Goal: Check status: Check status

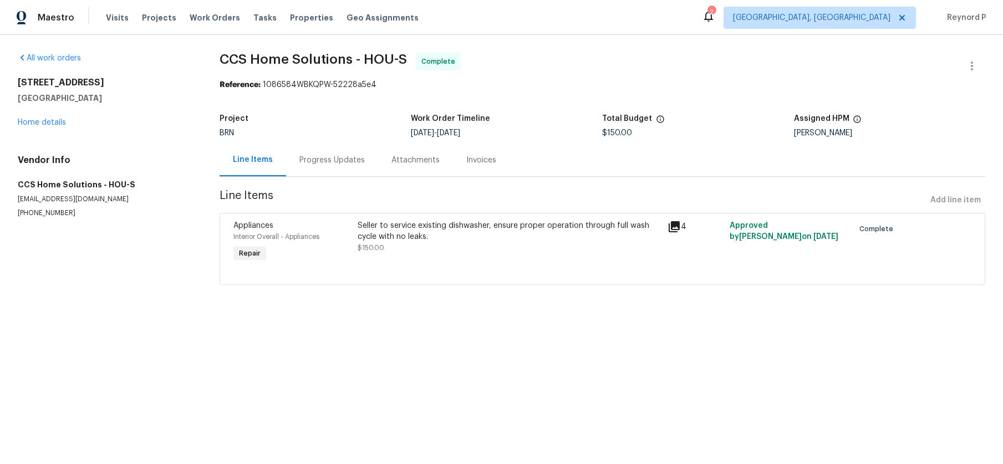
click at [330, 158] on div "Progress Updates" at bounding box center [331, 160] width 65 height 11
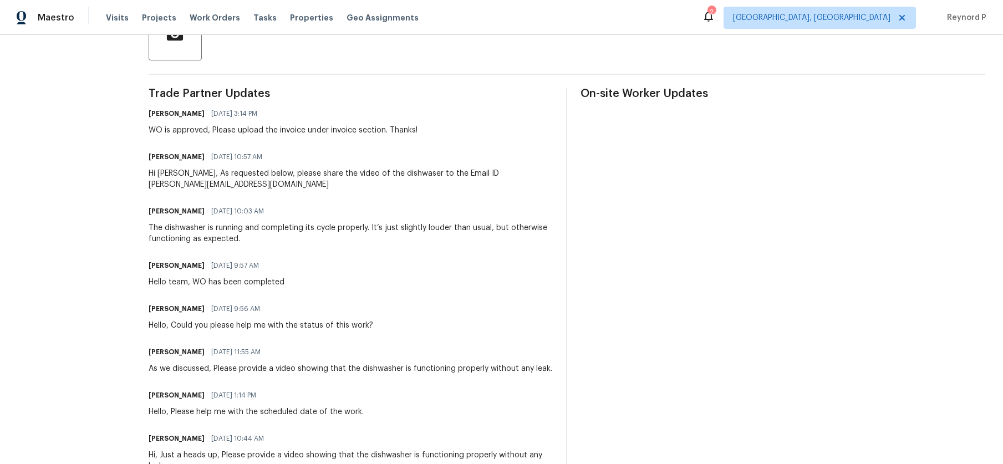
scroll to position [288, 0]
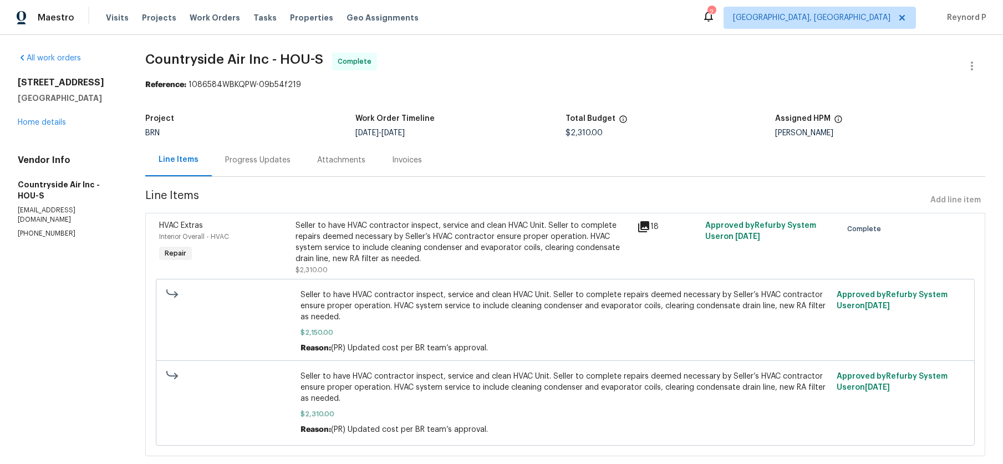
click at [270, 166] on div "Progress Updates" at bounding box center [257, 160] width 65 height 11
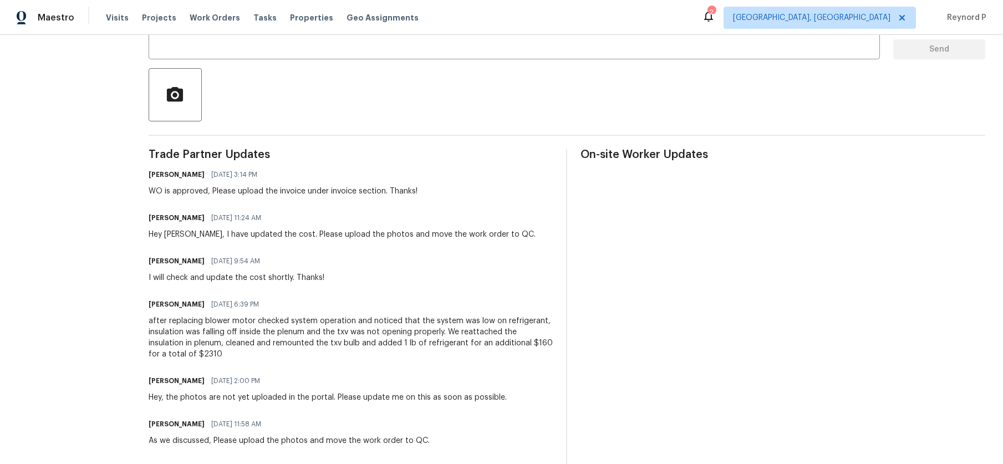
scroll to position [227, 0]
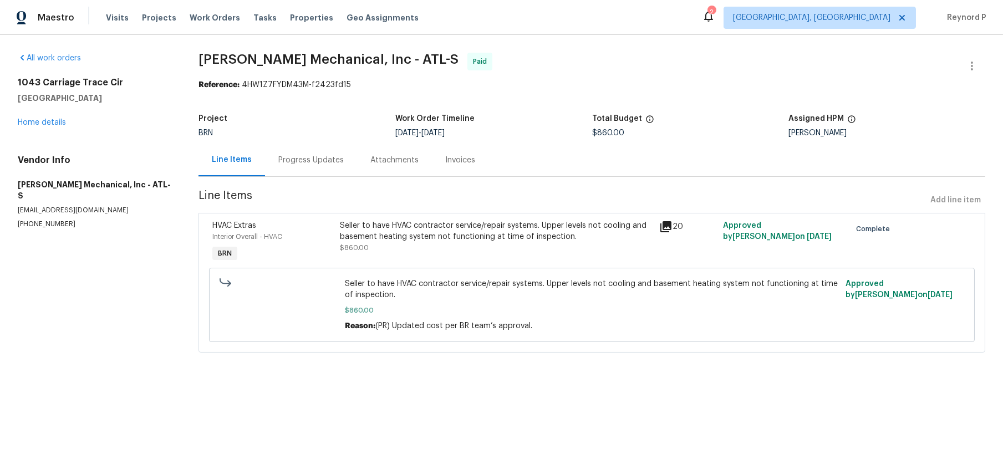
click at [304, 162] on div "Progress Updates" at bounding box center [310, 160] width 65 height 11
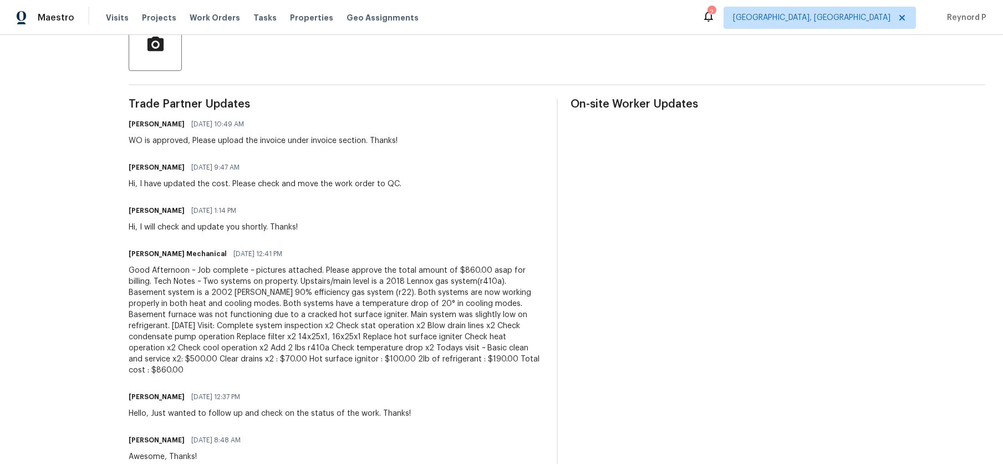
scroll to position [277, 0]
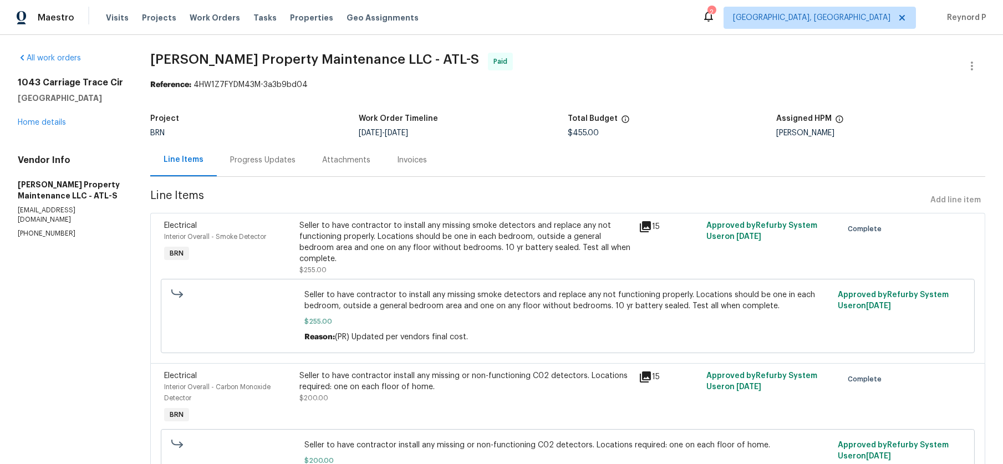
scroll to position [73, 0]
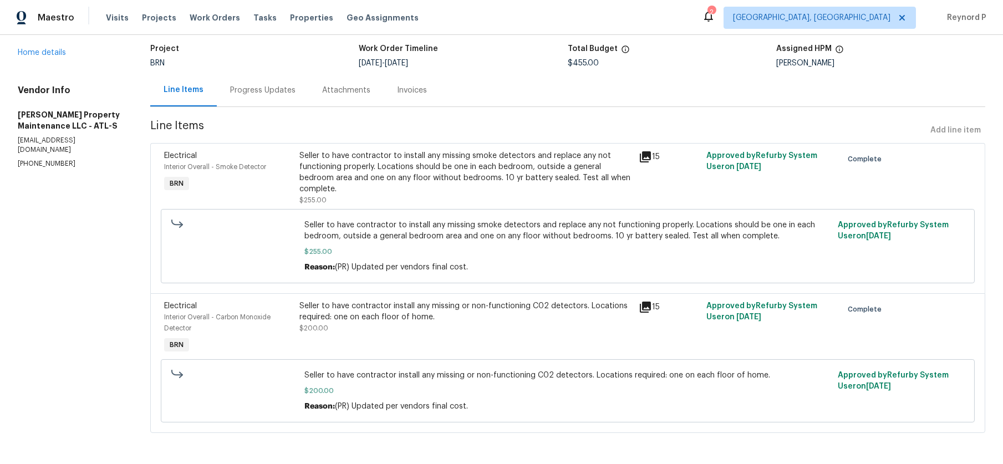
click at [393, 160] on div "Seller to have contractor to install any missing smoke detectors and replace an…" at bounding box center [465, 172] width 333 height 44
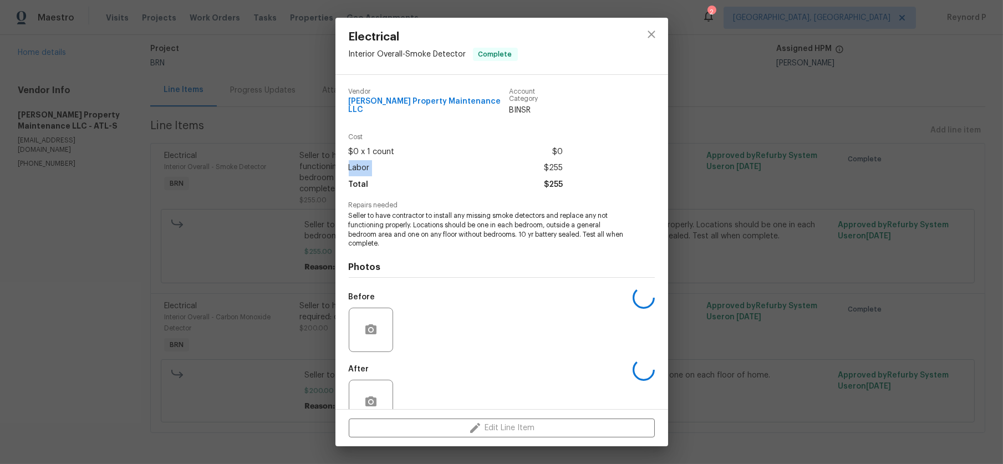
click at [393, 160] on div "Labor $255" at bounding box center [456, 168] width 214 height 16
click at [650, 32] on icon "close" at bounding box center [651, 34] width 13 height 13
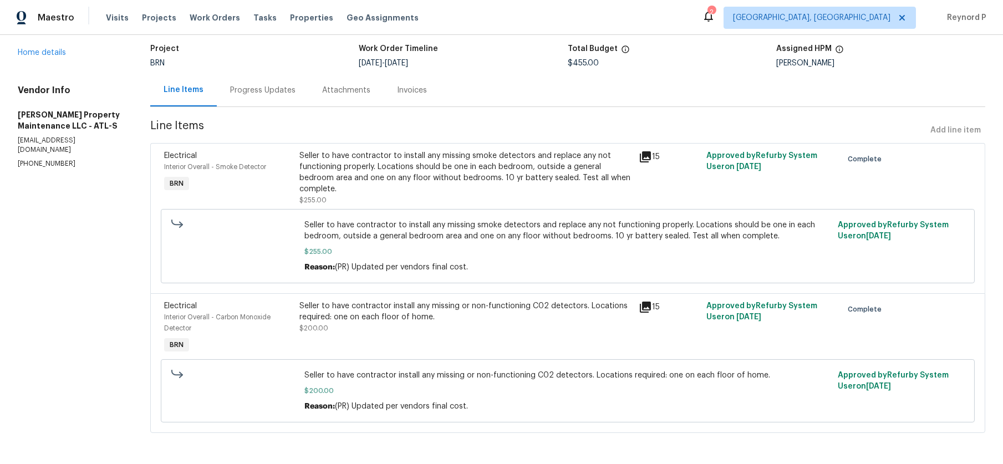
click at [274, 85] on div "Progress Updates" at bounding box center [262, 90] width 65 height 11
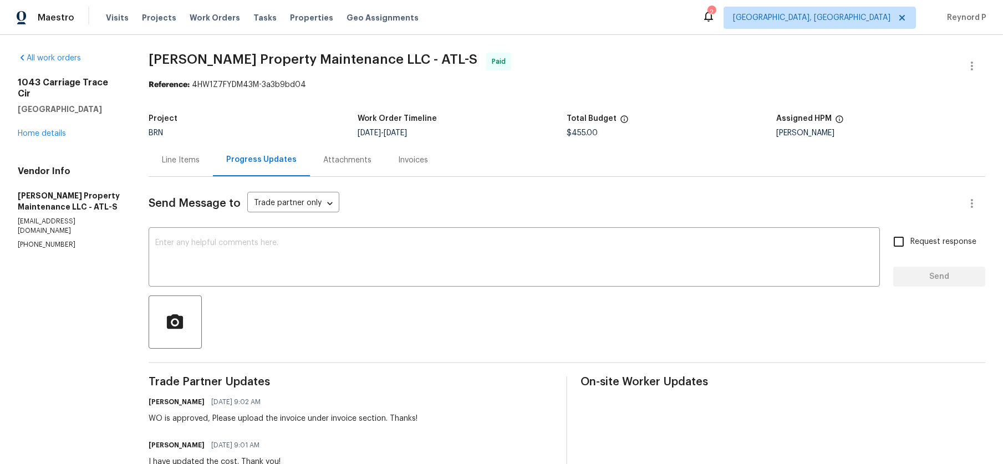
click at [166, 155] on div "Line Items" at bounding box center [181, 160] width 38 height 11
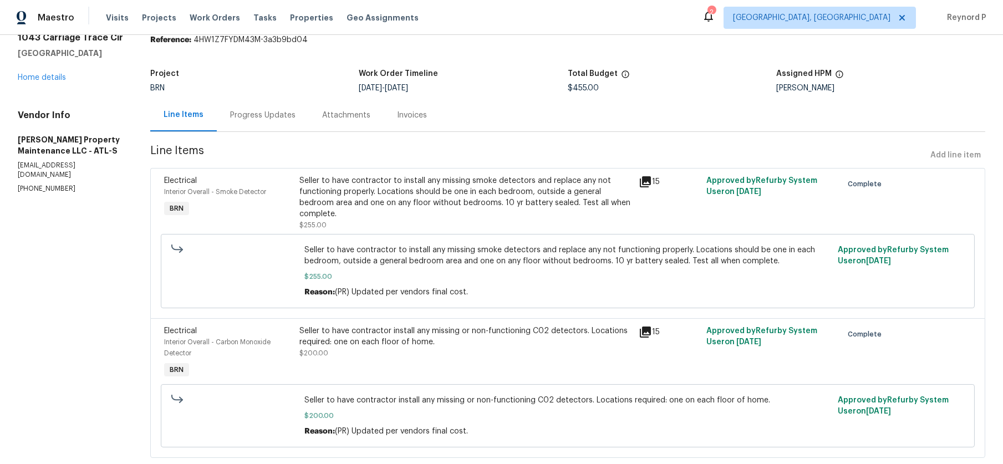
scroll to position [73, 0]
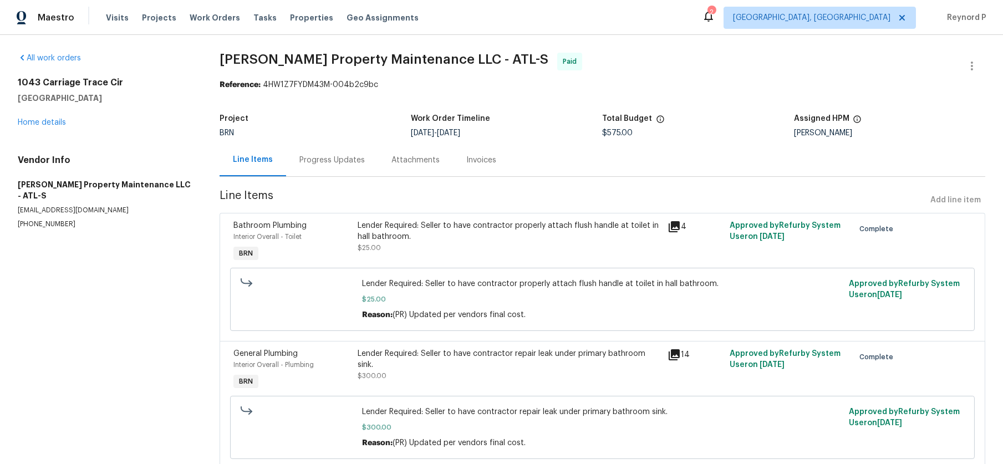
click at [349, 155] on div "Progress Updates" at bounding box center [331, 160] width 65 height 11
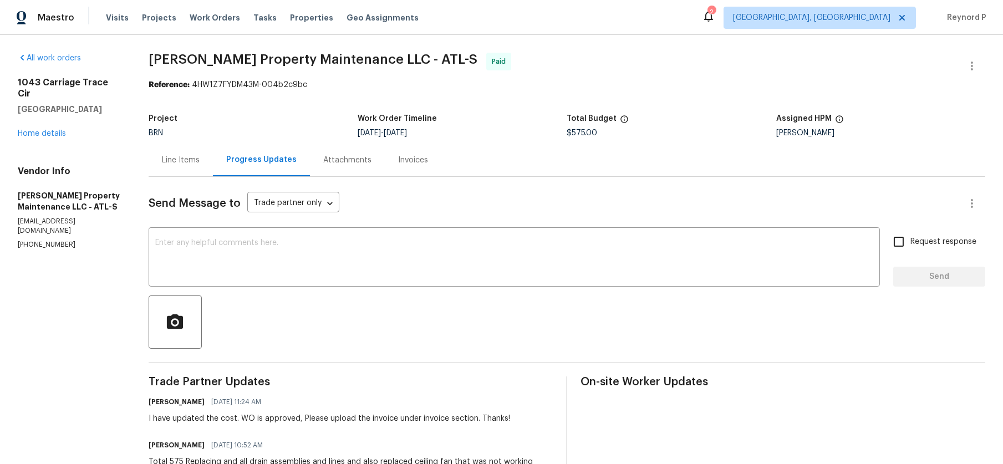
click at [176, 152] on div "Line Items" at bounding box center [181, 160] width 64 height 33
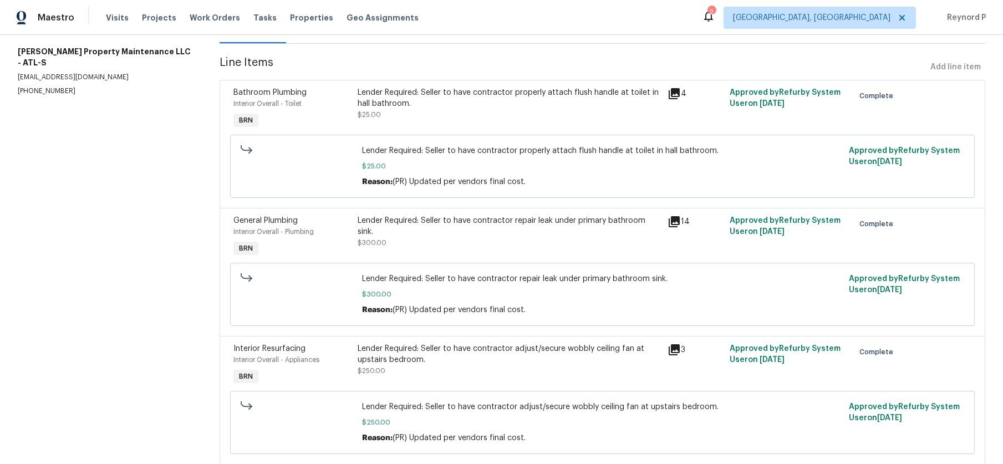
scroll to position [169, 0]
